Goal: Information Seeking & Learning: Learn about a topic

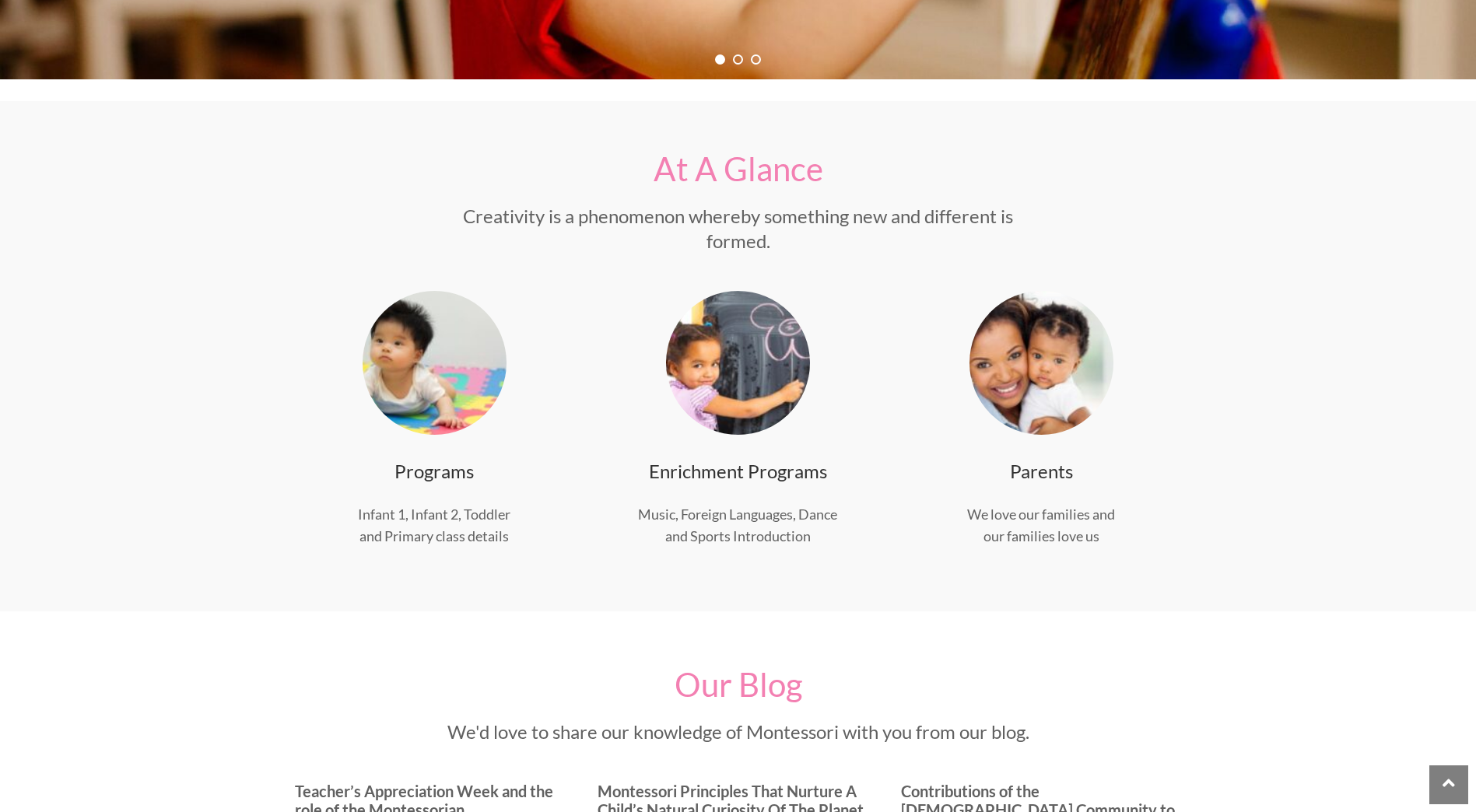
scroll to position [623, 0]
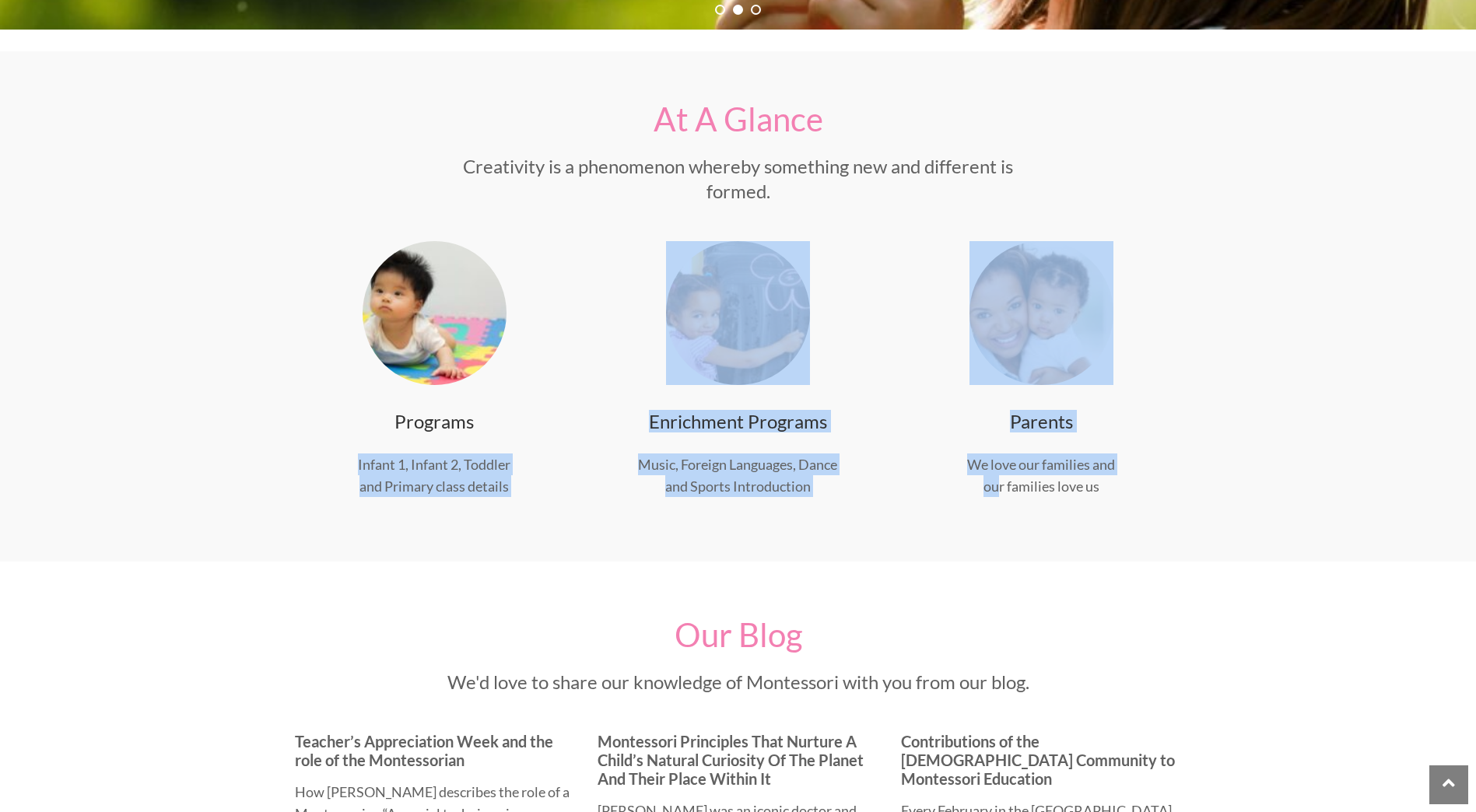
drag, startPoint x: 355, startPoint y: 460, endPoint x: 995, endPoint y: 500, distance: 641.2
click at [995, 500] on div "Programs Infant 1, Infant 2, Toddler and Primary class details Enrichment Progr…" at bounding box center [738, 391] width 910 height 300
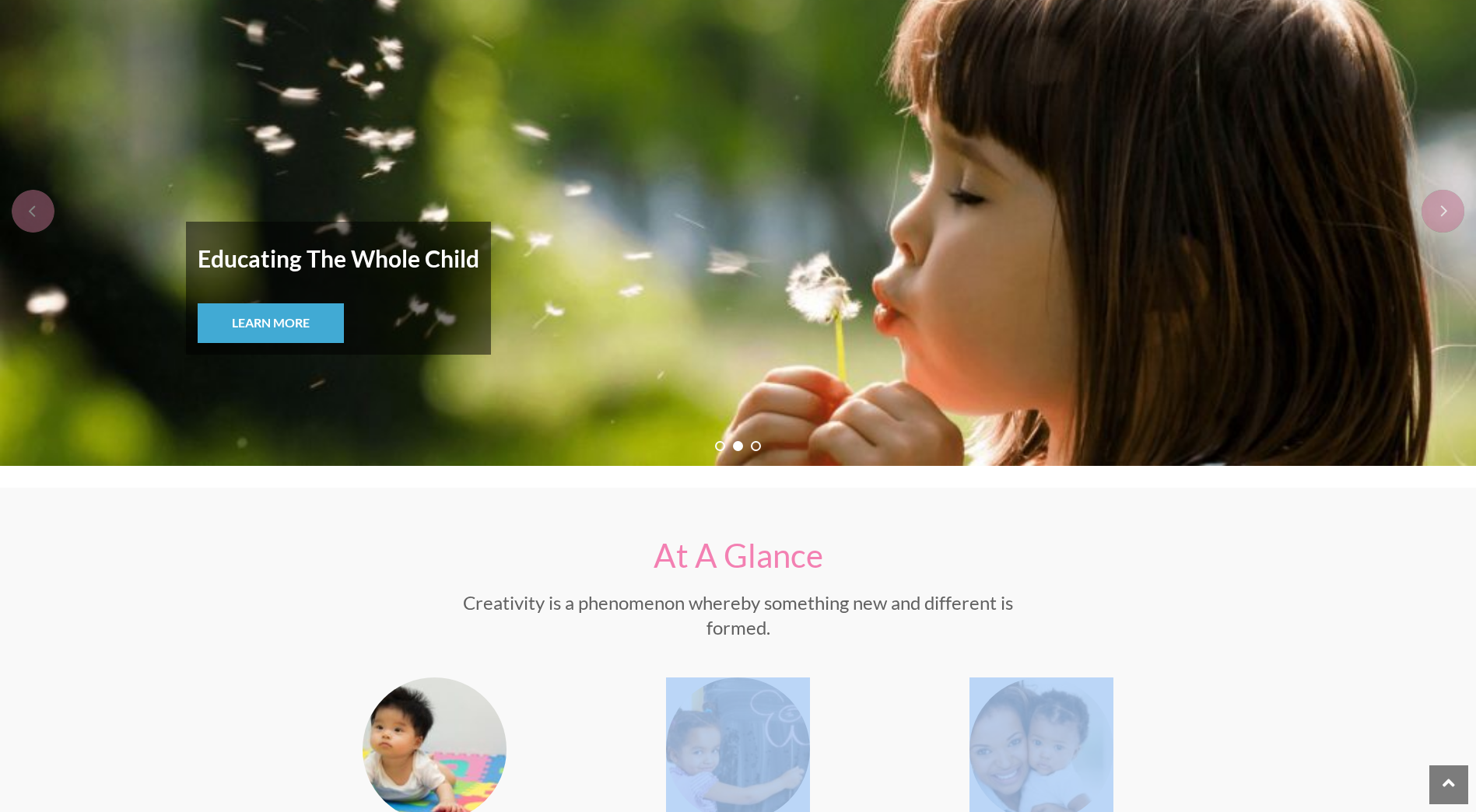
scroll to position [8, 0]
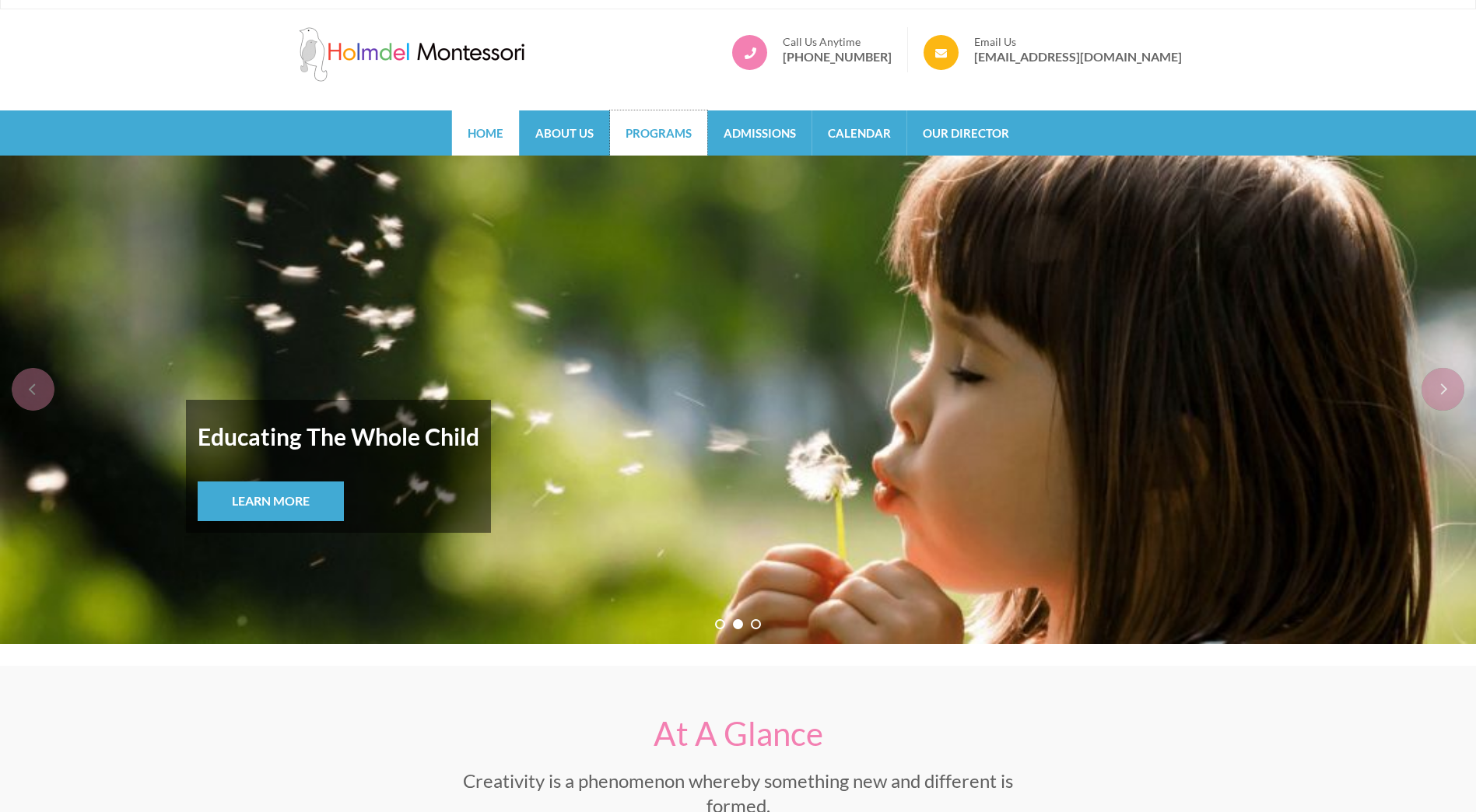
click at [653, 143] on link "Programs" at bounding box center [658, 133] width 97 height 45
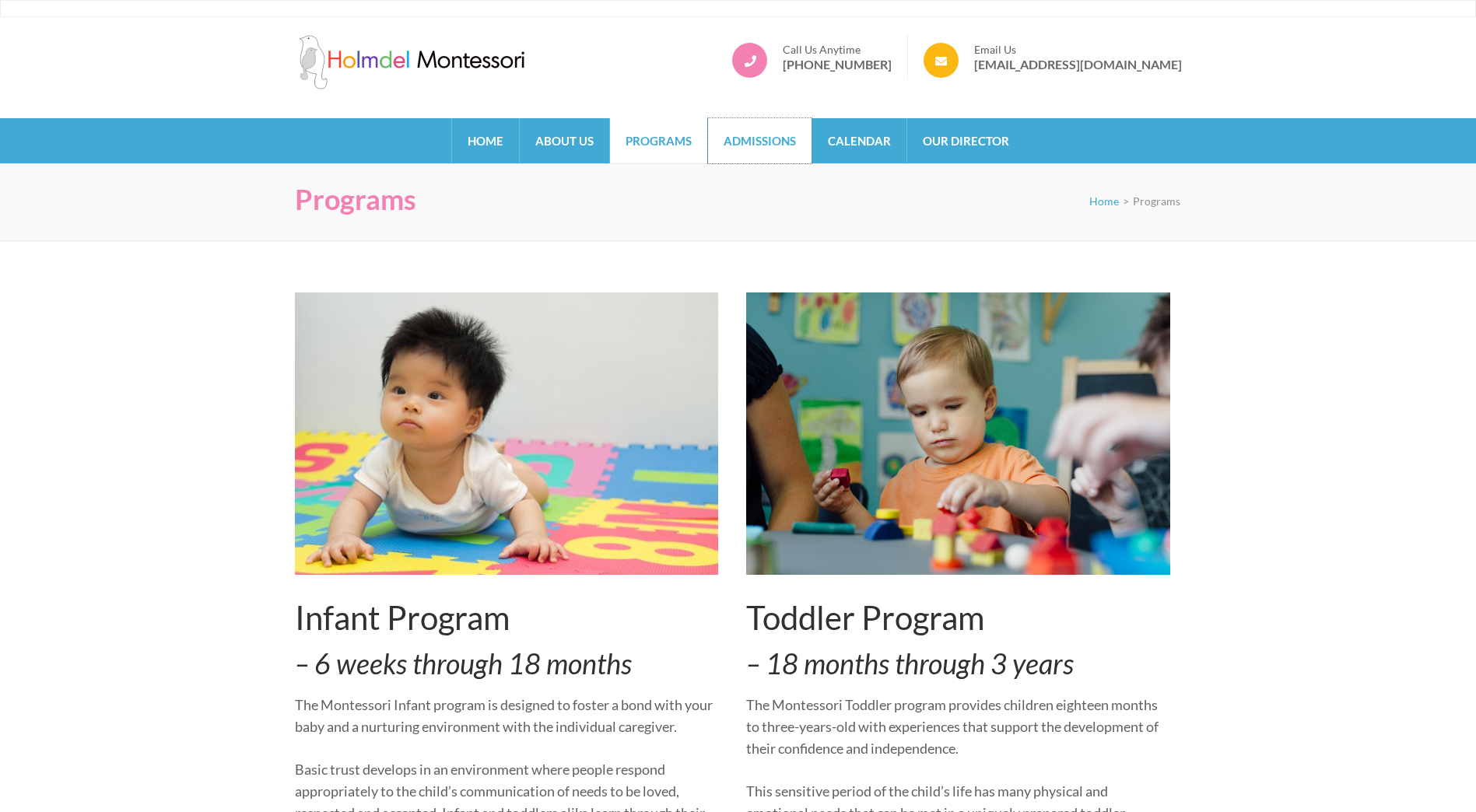
click at [769, 141] on link "Admissions" at bounding box center [760, 141] width 104 height 45
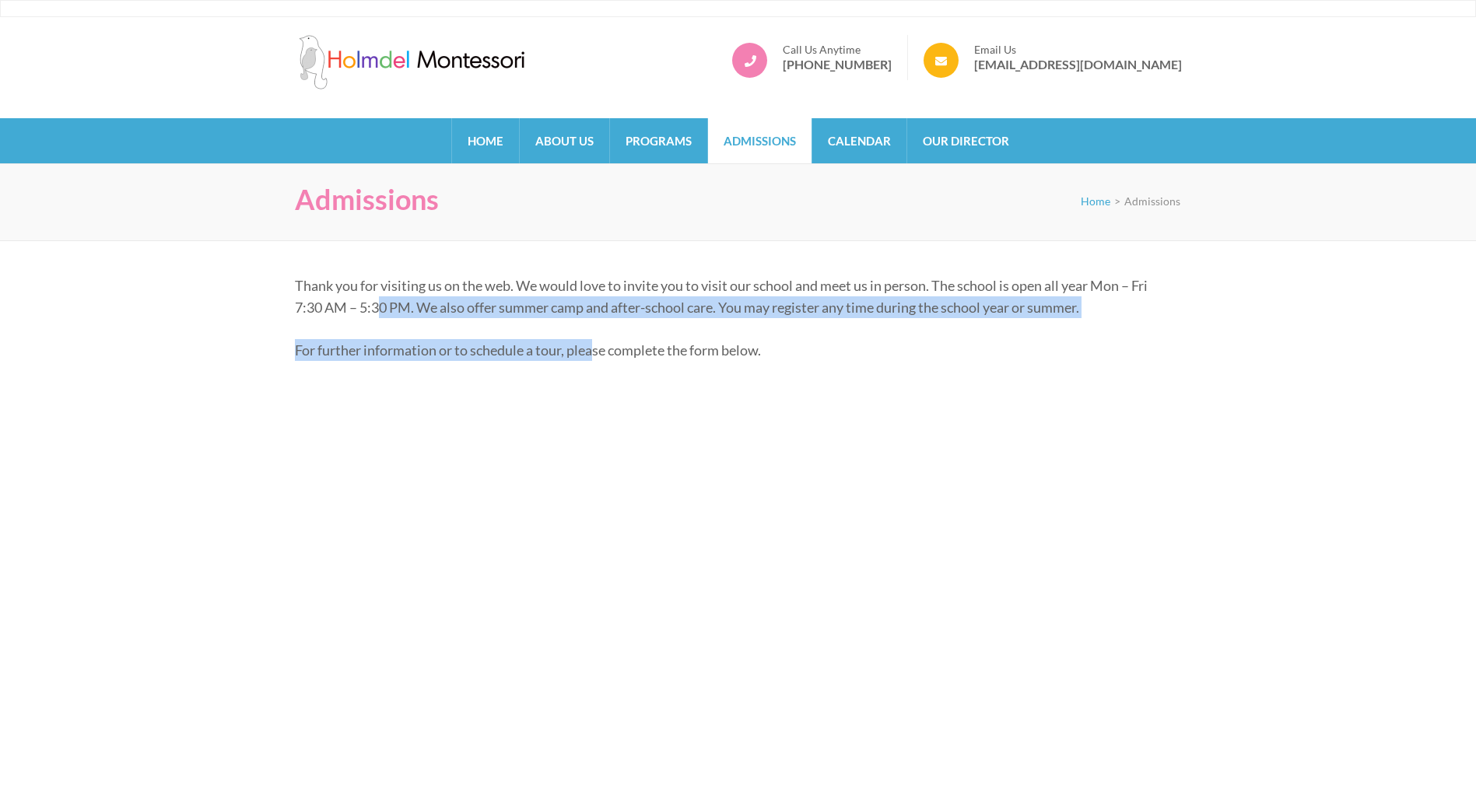
drag, startPoint x: 383, startPoint y: 300, endPoint x: 599, endPoint y: 329, distance: 217.9
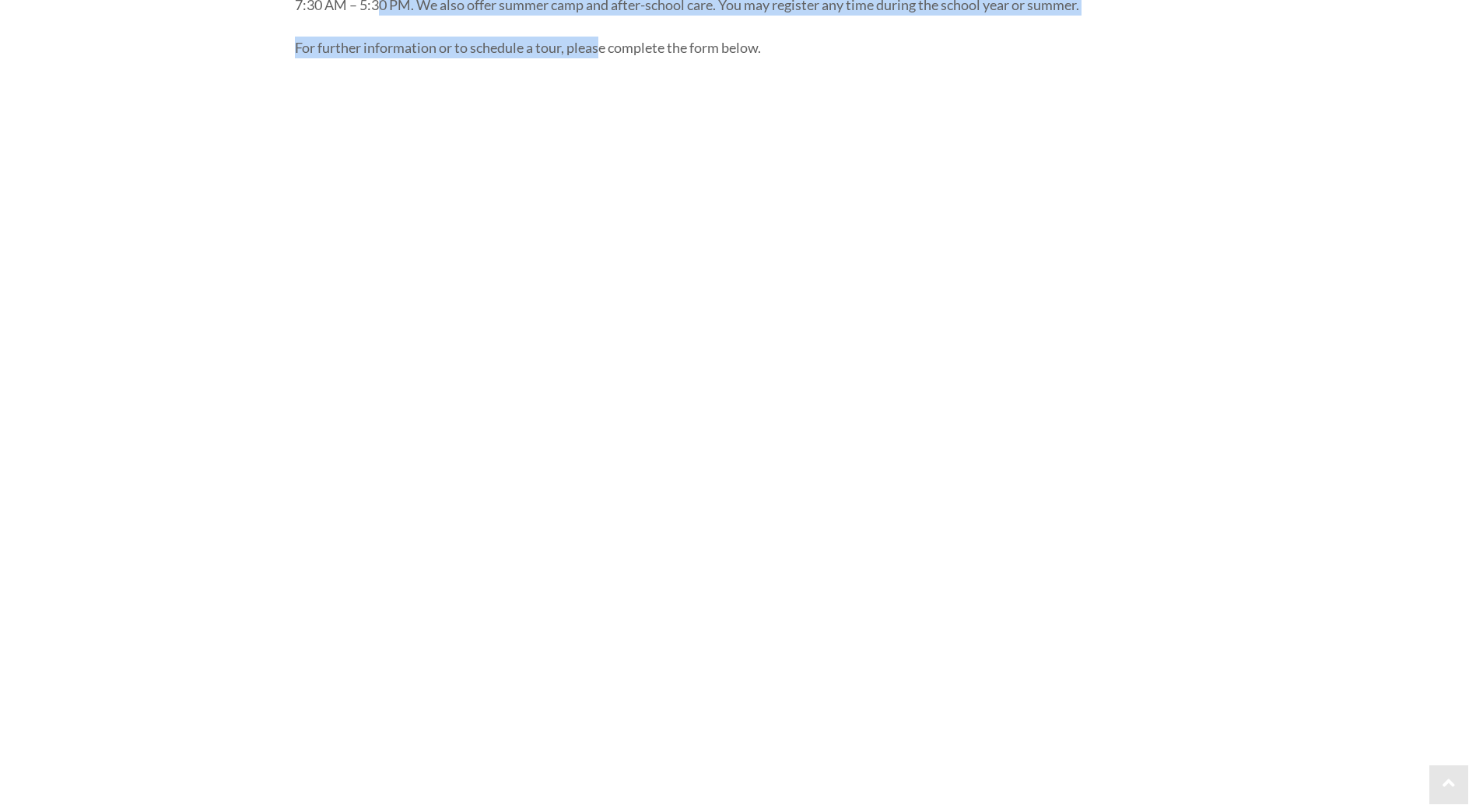
scroll to position [311, 0]
